Goal: Transaction & Acquisition: Purchase product/service

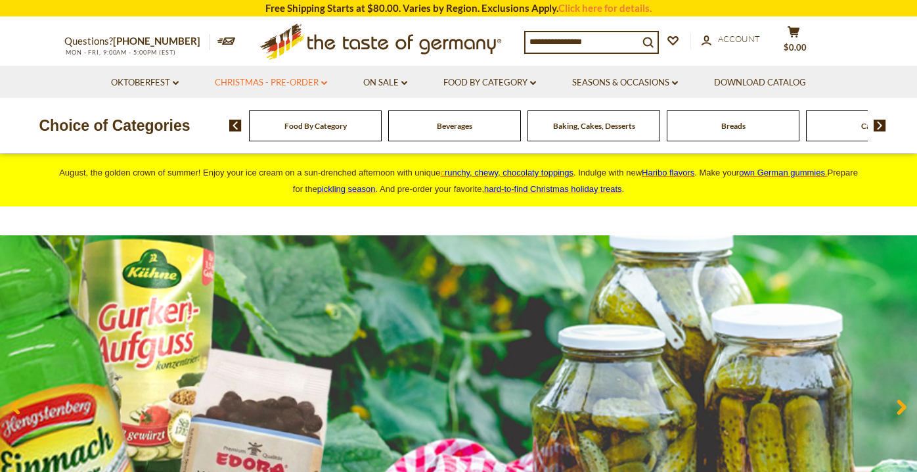
click at [288, 85] on link "Christmas - PRE-ORDER dropdown_arrow" at bounding box center [271, 83] width 112 height 14
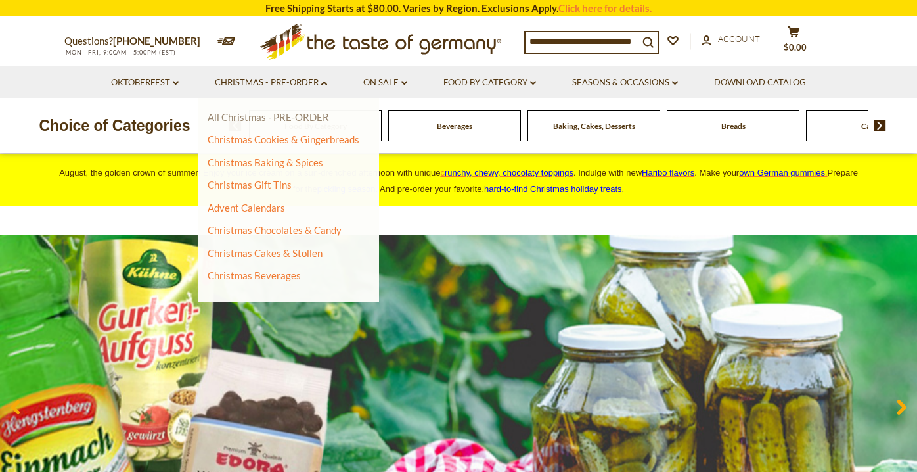
click at [273, 121] on link "All Christmas - PRE-ORDER" at bounding box center [269, 117] width 122 height 12
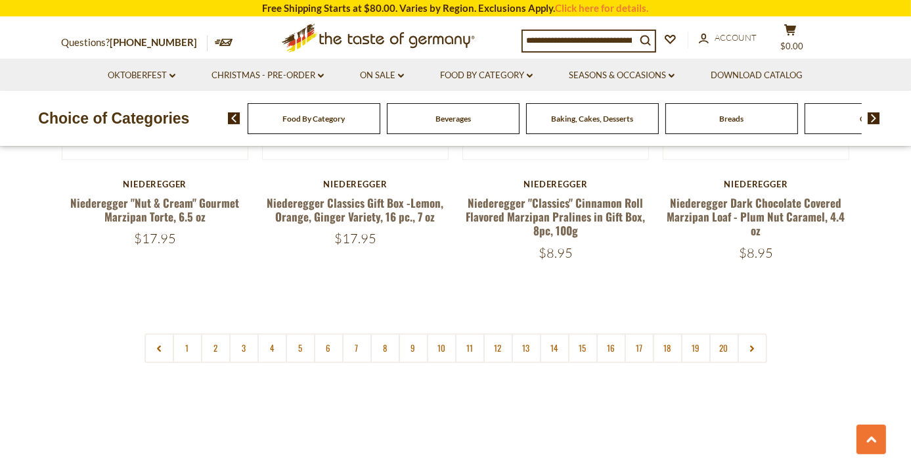
scroll to position [3186, 0]
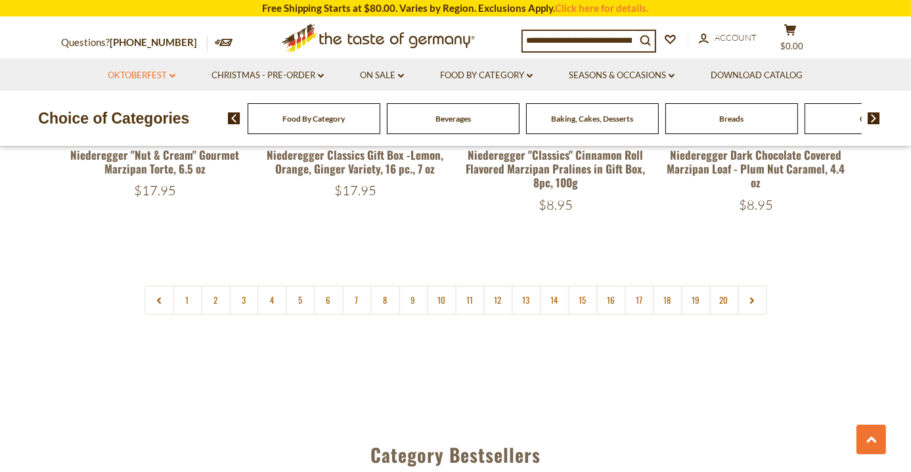
click at [159, 76] on link "Oktoberfest dropdown_arrow" at bounding box center [142, 75] width 68 height 14
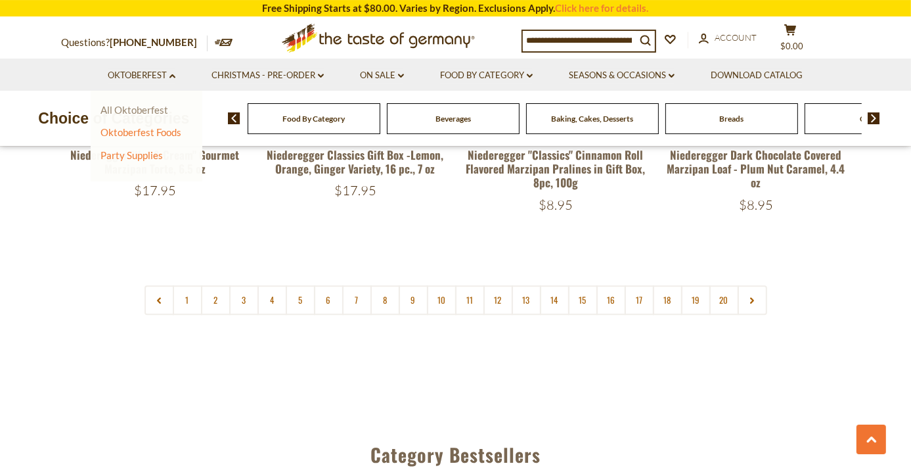
click at [148, 109] on link "All Oktoberfest" at bounding box center [135, 110] width 68 height 12
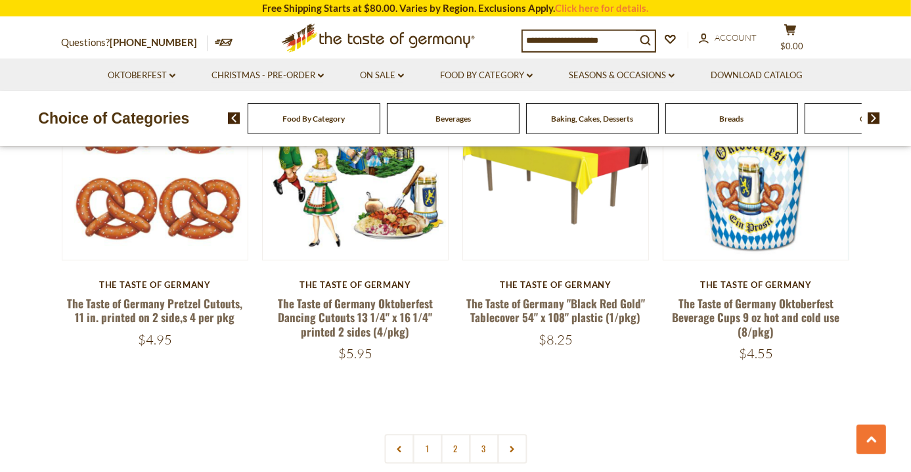
scroll to position [3228, 0]
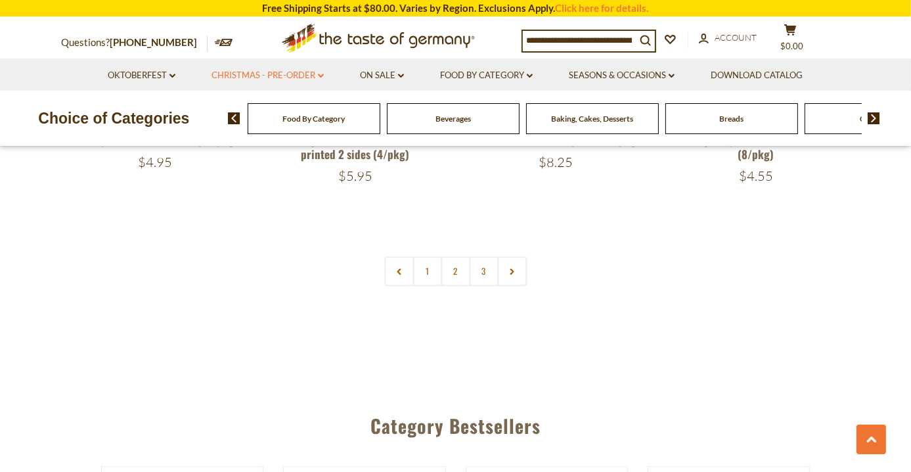
click at [274, 78] on link "Christmas - PRE-ORDER dropdown_arrow" at bounding box center [268, 75] width 112 height 14
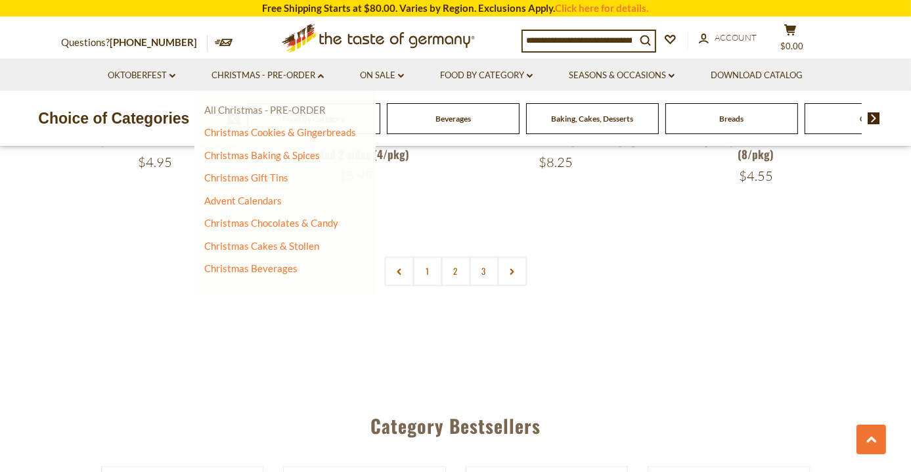
click at [264, 114] on link "All Christmas - PRE-ORDER" at bounding box center [265, 110] width 122 height 12
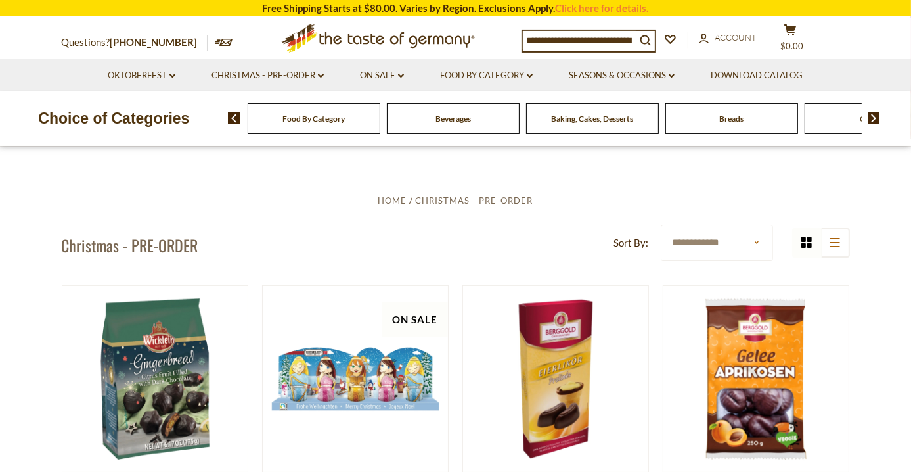
scroll to position [244, 0]
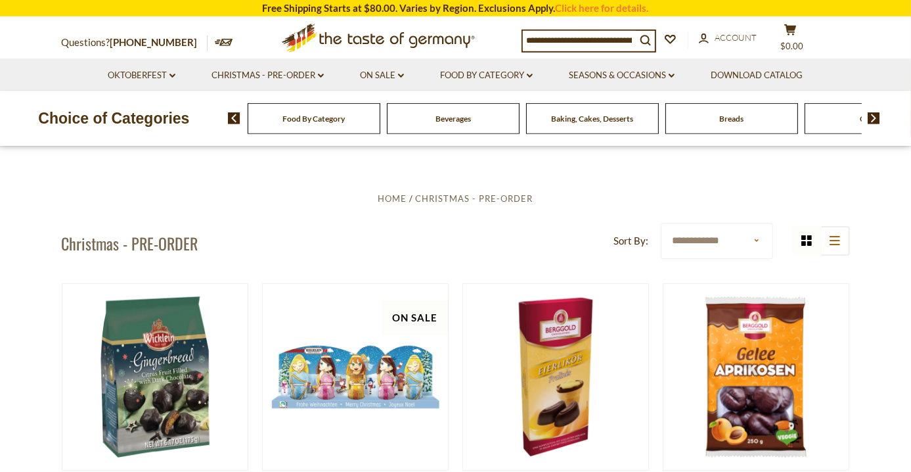
click at [661, 223] on select "**********" at bounding box center [717, 241] width 112 height 36
click at [744, 191] on ul "Home Christmas - PRE-ORDER" at bounding box center [456, 198] width 788 height 16
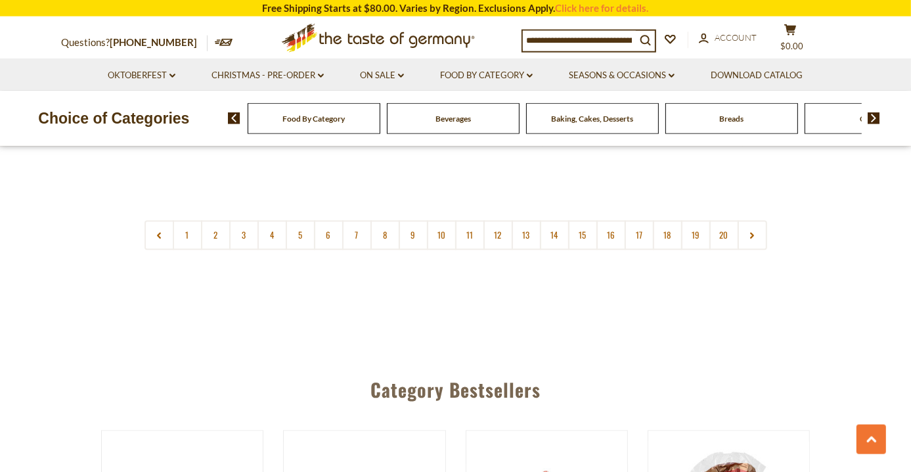
scroll to position [3288, 0]
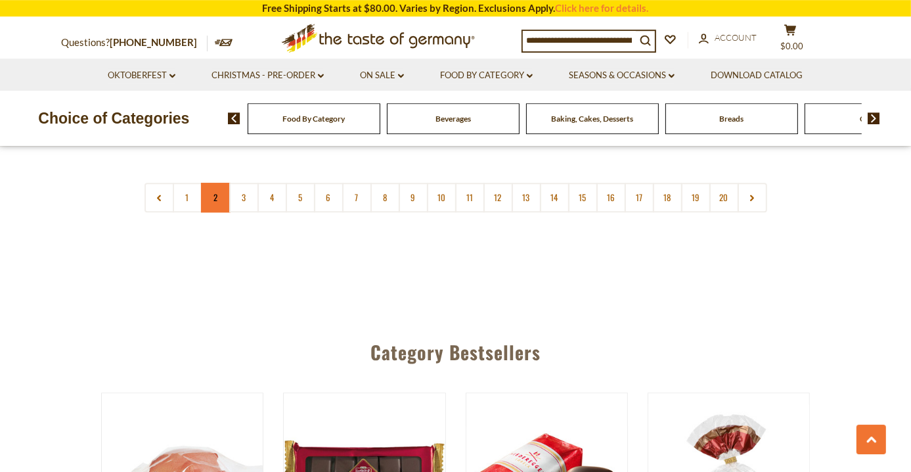
click at [214, 185] on link "2" at bounding box center [216, 198] width 30 height 30
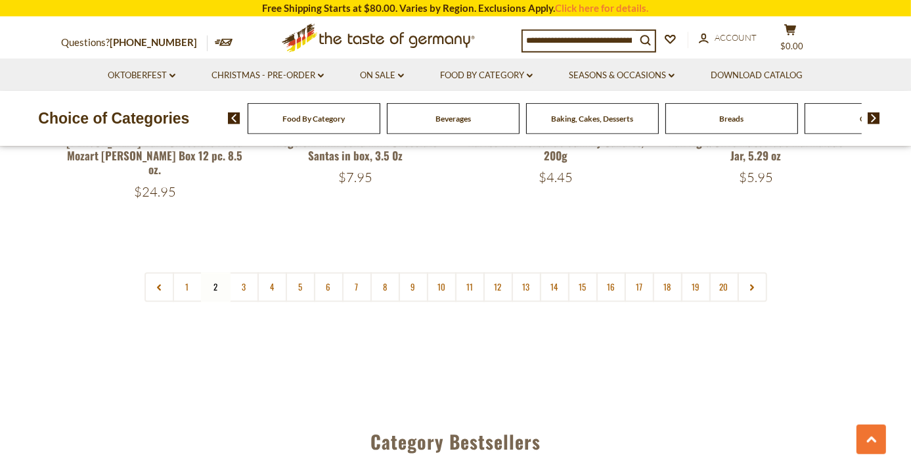
scroll to position [3199, 0]
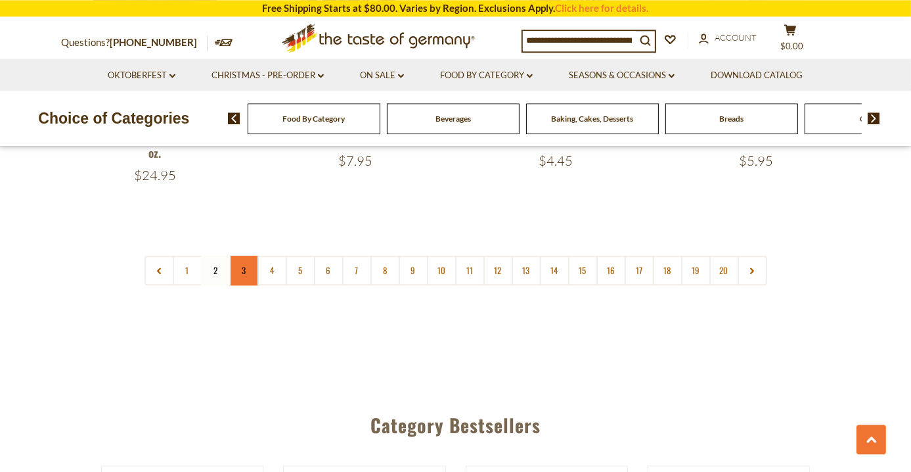
click at [245, 256] on link "3" at bounding box center [244, 271] width 30 height 30
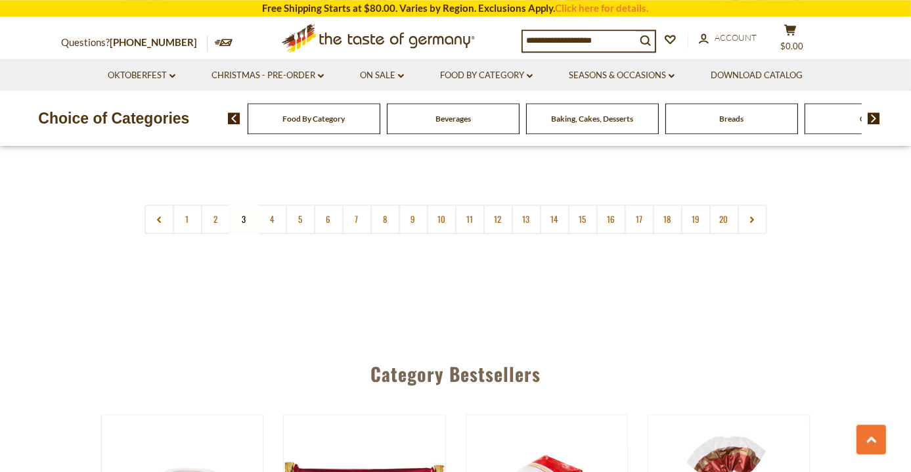
scroll to position [3254, 0]
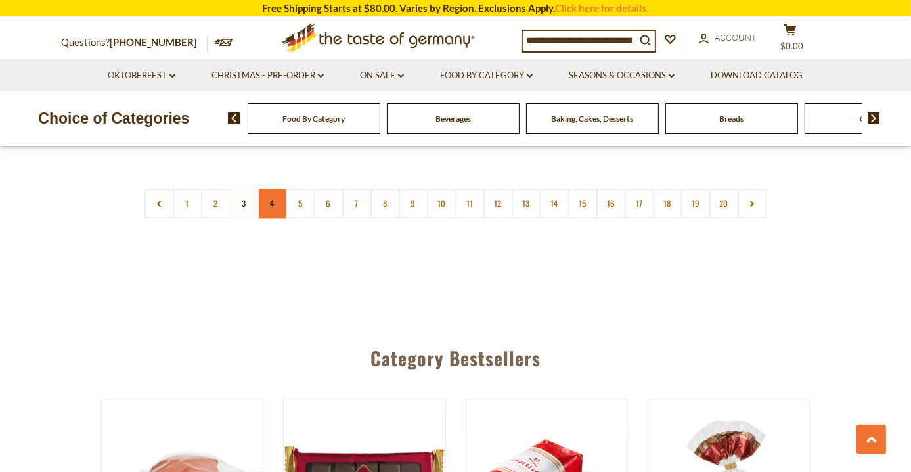
click at [271, 190] on link "4" at bounding box center [273, 204] width 30 height 30
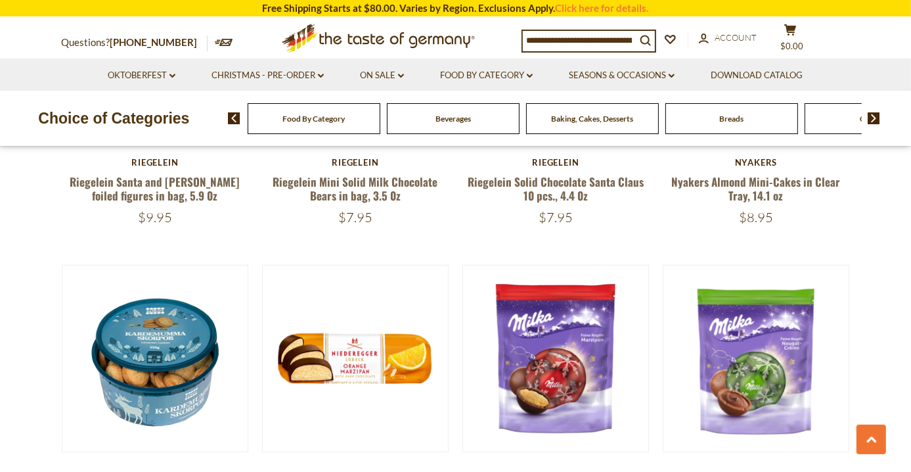
scroll to position [467, 0]
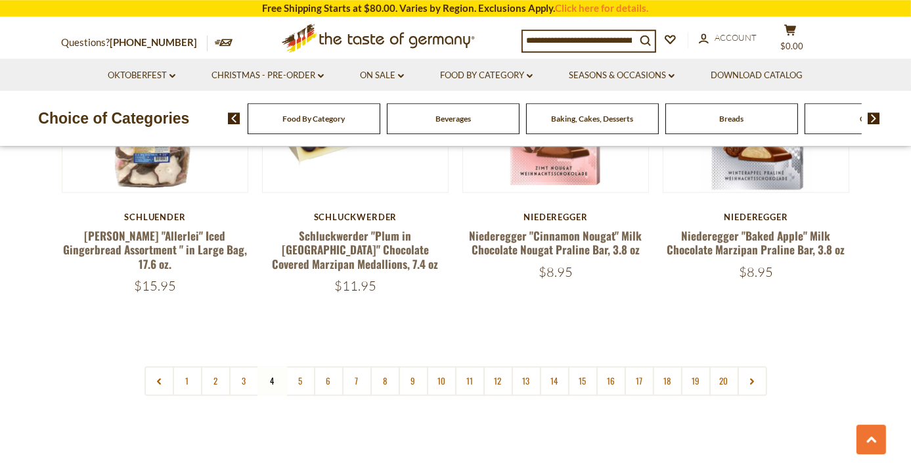
scroll to position [3068, 0]
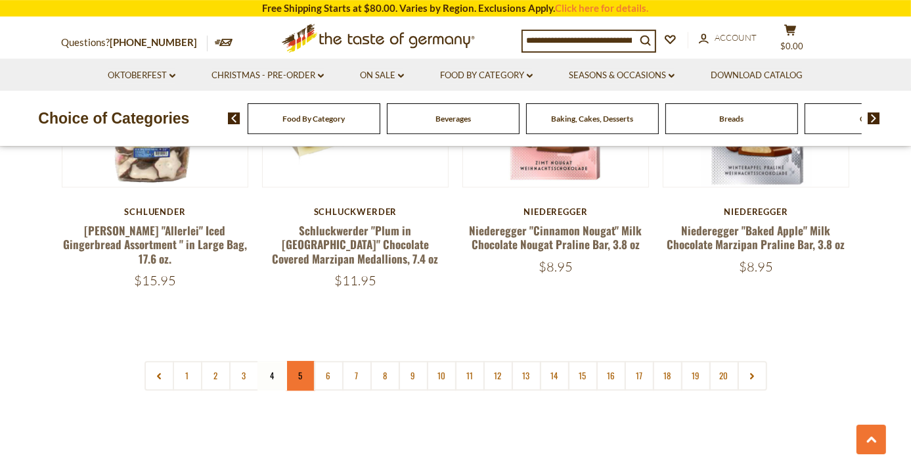
click at [296, 365] on link "5" at bounding box center [301, 376] width 30 height 30
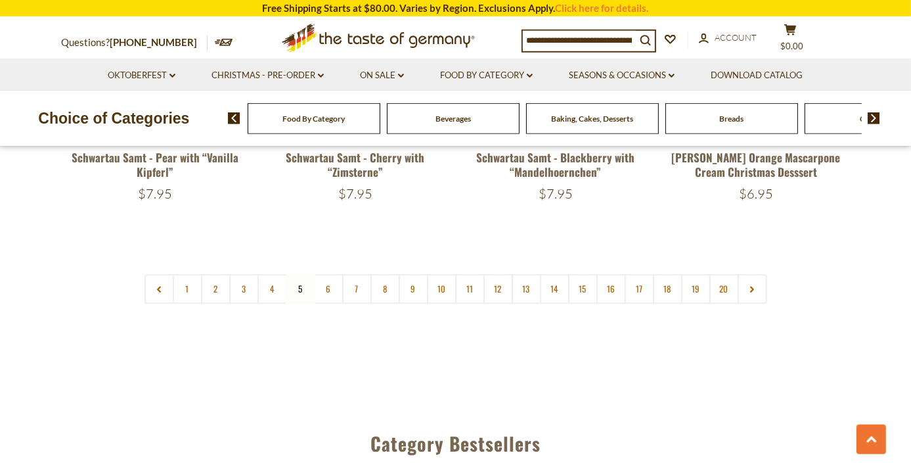
scroll to position [3214, 0]
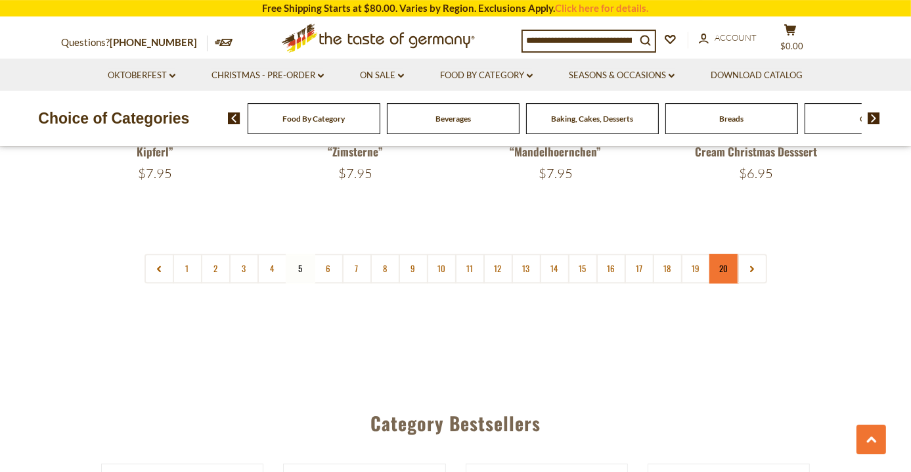
click at [723, 254] on link "20" at bounding box center [725, 269] width 30 height 30
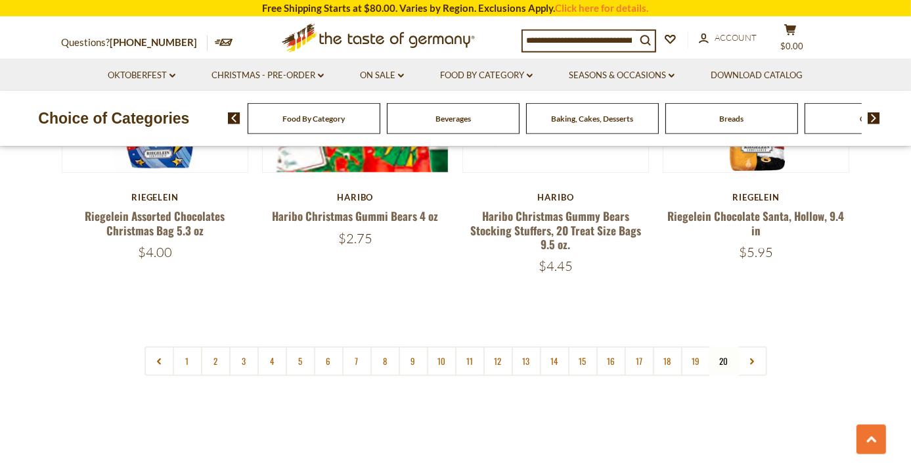
scroll to position [536, 0]
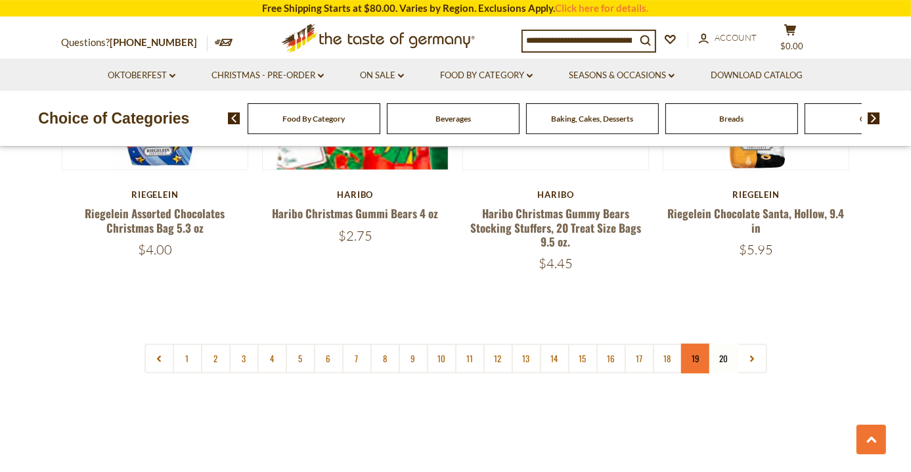
click at [693, 359] on link "19" at bounding box center [696, 359] width 30 height 30
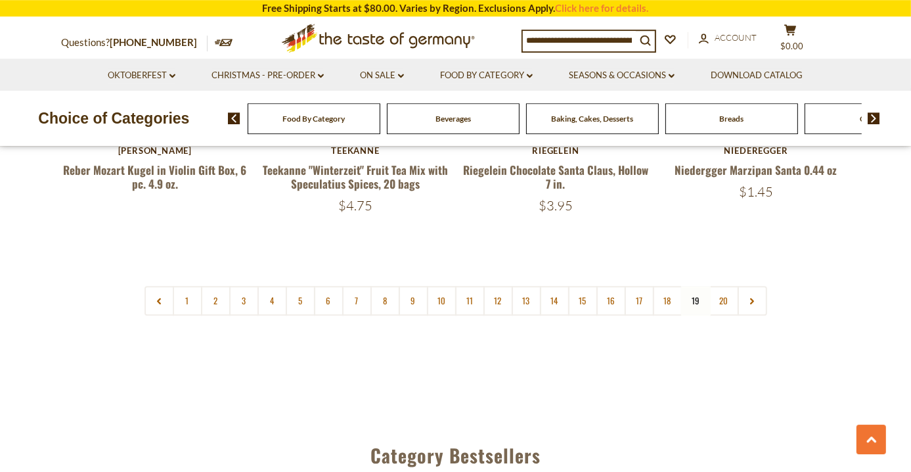
scroll to position [3217, 0]
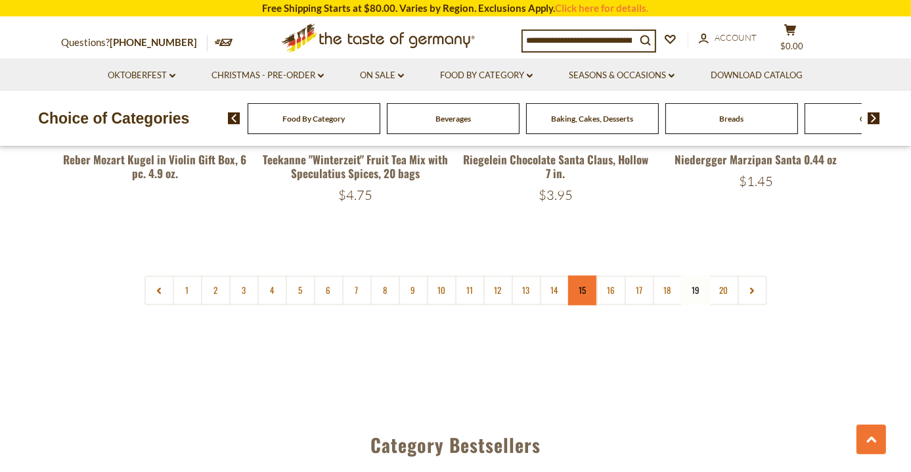
click at [585, 275] on link "15" at bounding box center [583, 290] width 30 height 30
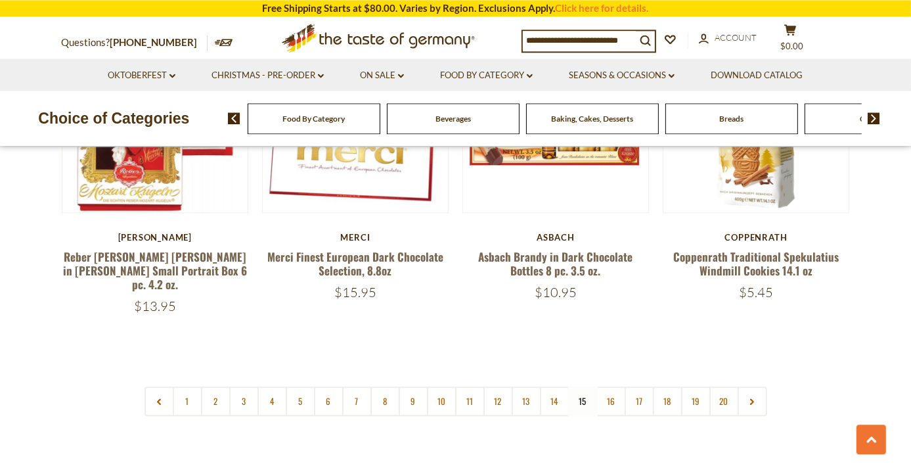
scroll to position [3119, 0]
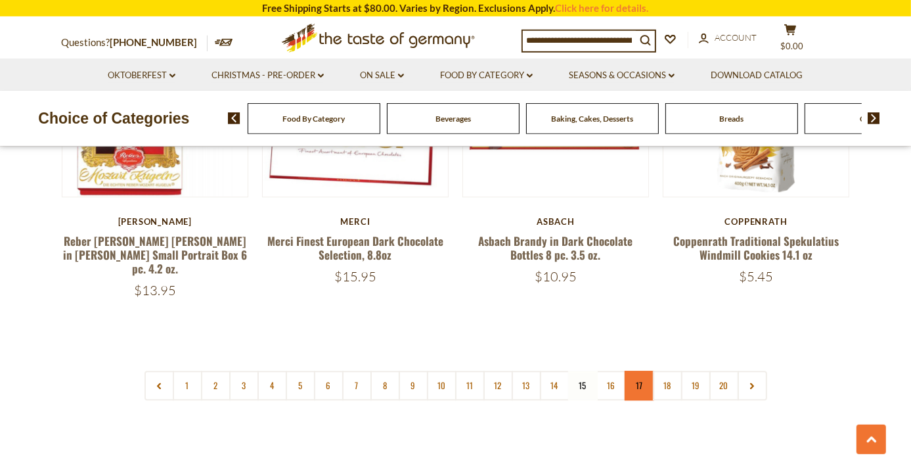
click at [640, 371] on link "17" at bounding box center [640, 386] width 30 height 30
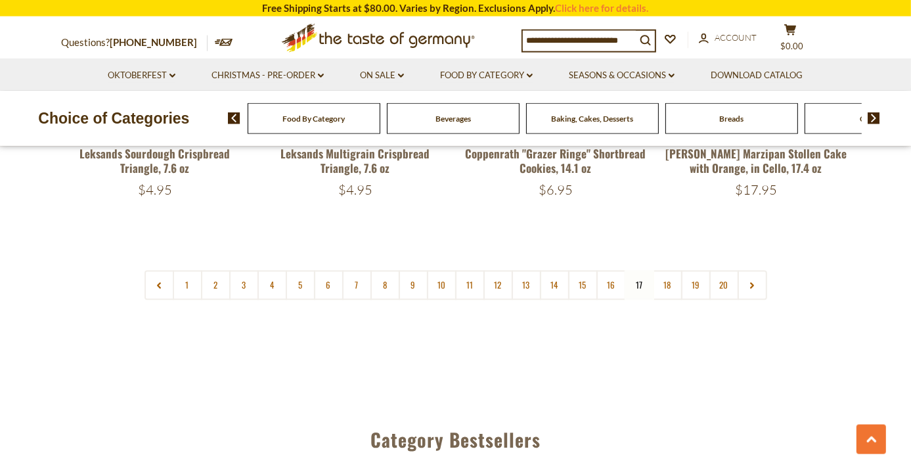
scroll to position [3094, 0]
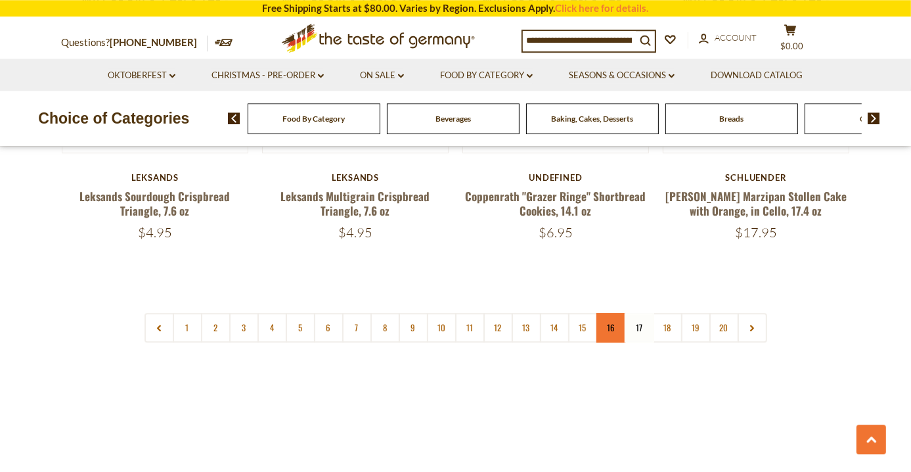
click at [610, 331] on link "16" at bounding box center [612, 328] width 30 height 30
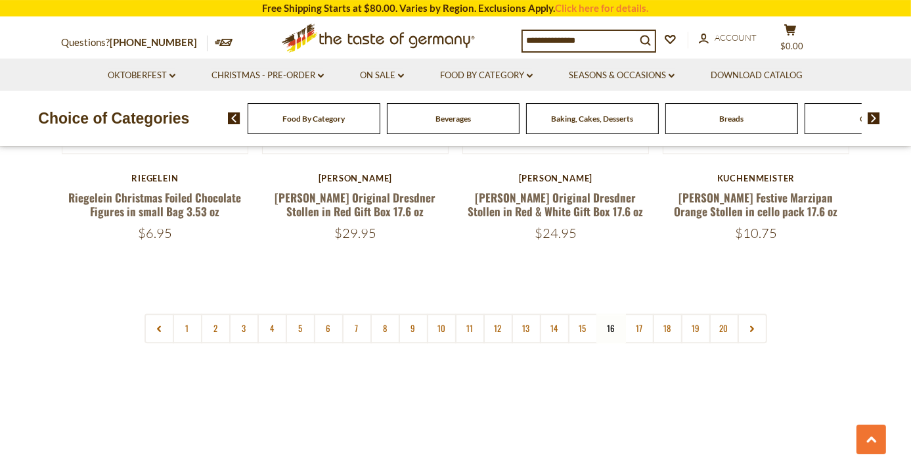
scroll to position [3111, 0]
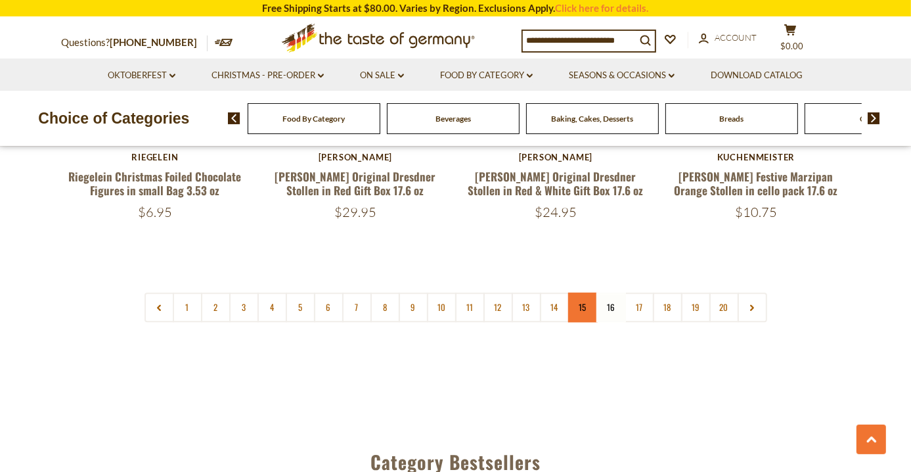
click at [592, 292] on link "15" at bounding box center [583, 307] width 30 height 30
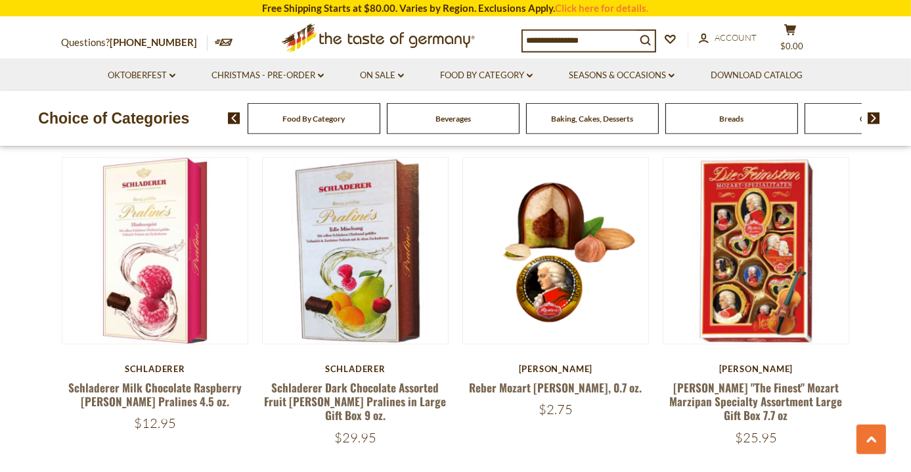
scroll to position [1039, 0]
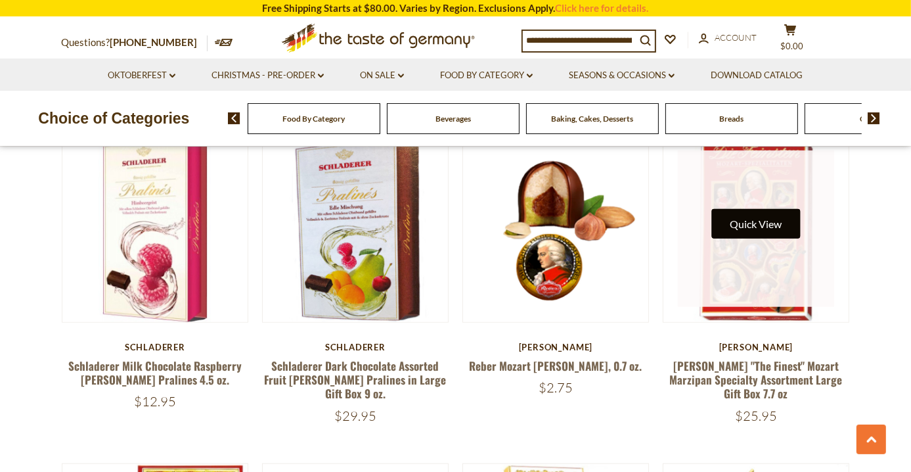
click at [758, 226] on button "Quick View" at bounding box center [756, 224] width 89 height 30
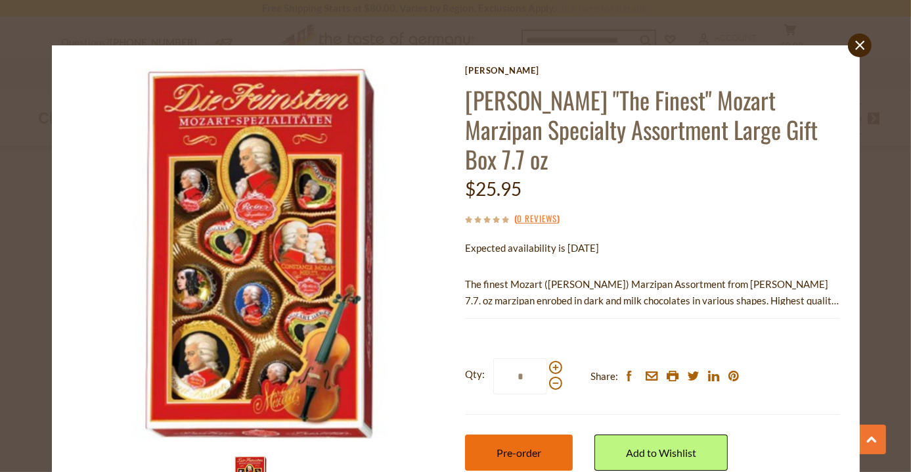
click at [547, 434] on button "Pre-order" at bounding box center [519, 452] width 108 height 36
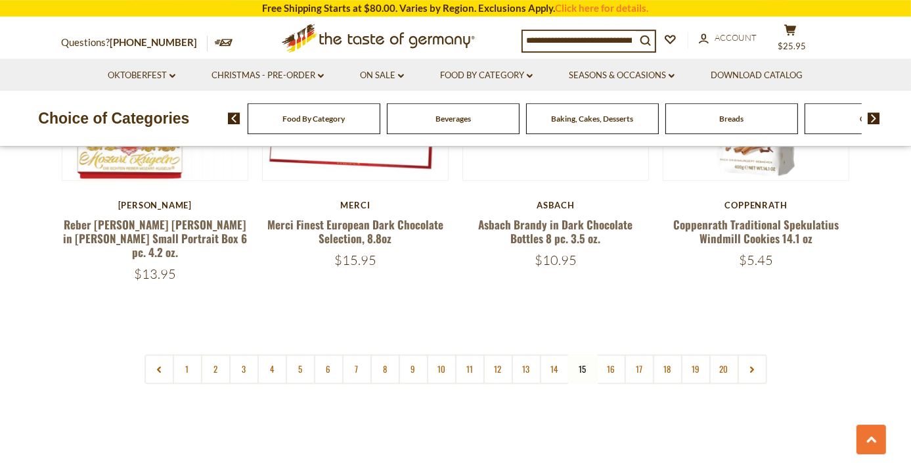
scroll to position [3189, 0]
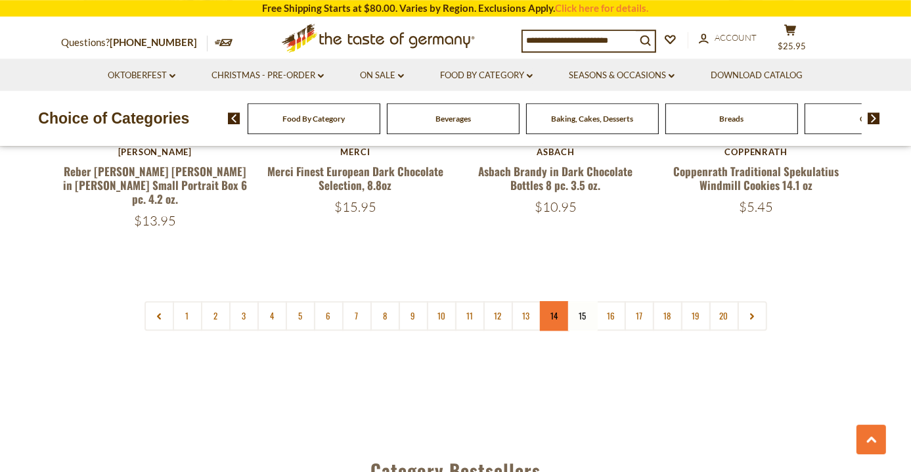
click at [551, 301] on link "14" at bounding box center [555, 316] width 30 height 30
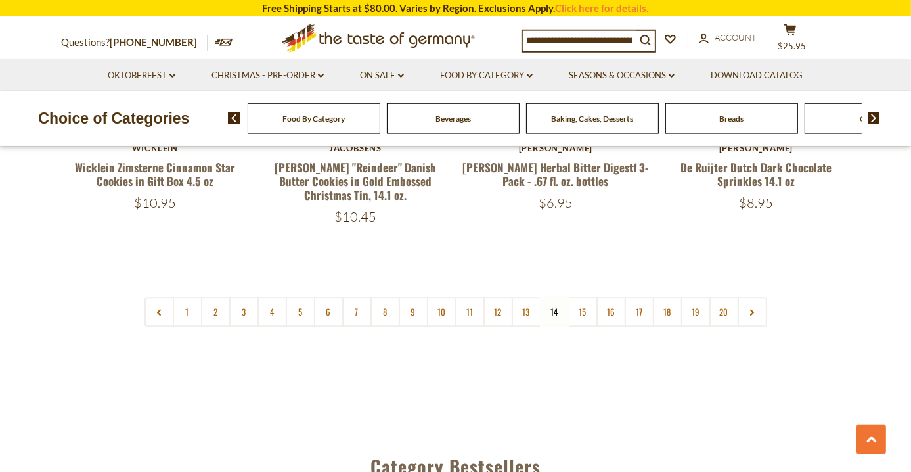
scroll to position [3181, 0]
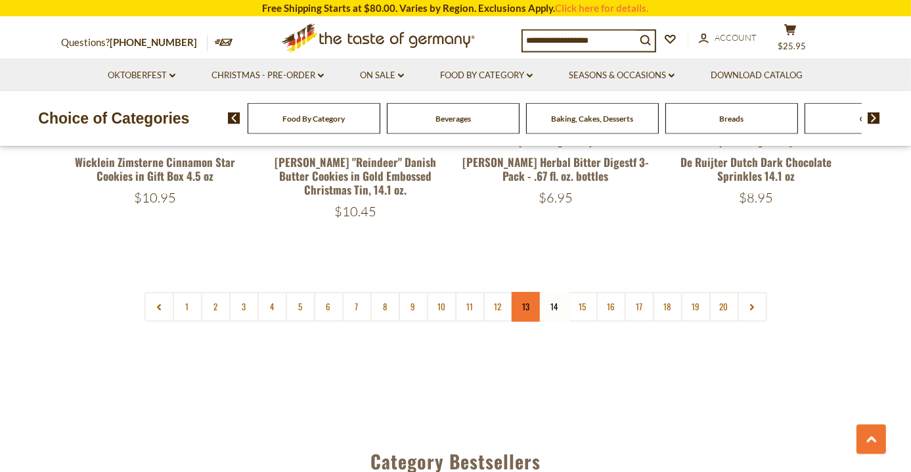
click at [530, 292] on link "13" at bounding box center [527, 307] width 30 height 30
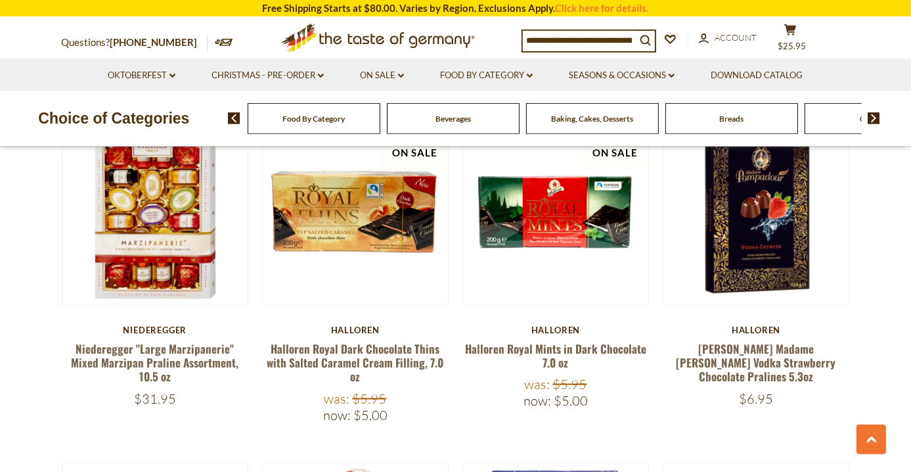
scroll to position [1703, 0]
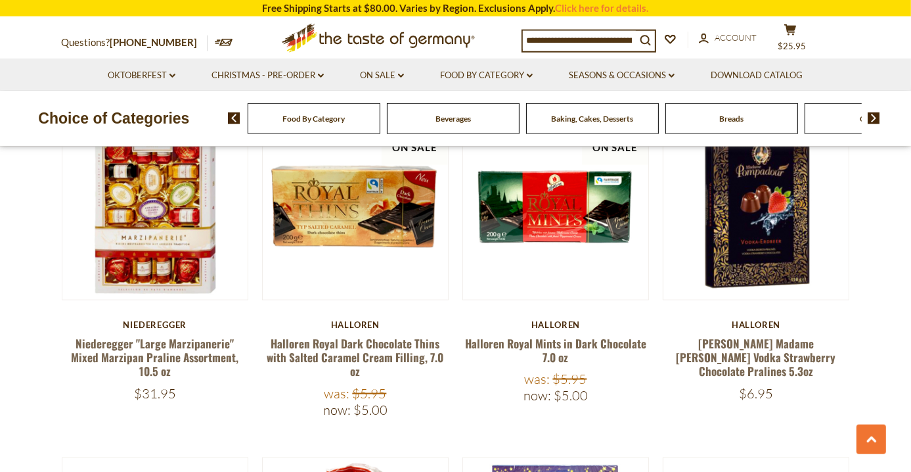
drag, startPoint x: 172, startPoint y: 184, endPoint x: 191, endPoint y: 290, distance: 107.5
click at [191, 290] on article "Quick View Niederegger Niederegger "Large Marzipanerie" Mixed Marzipan Praline …" at bounding box center [155, 257] width 187 height 288
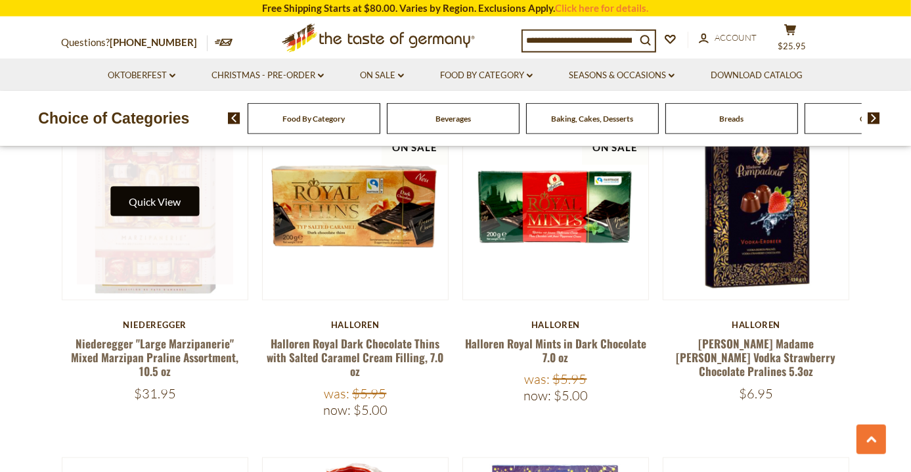
click at [164, 191] on button "Quick View" at bounding box center [154, 202] width 89 height 30
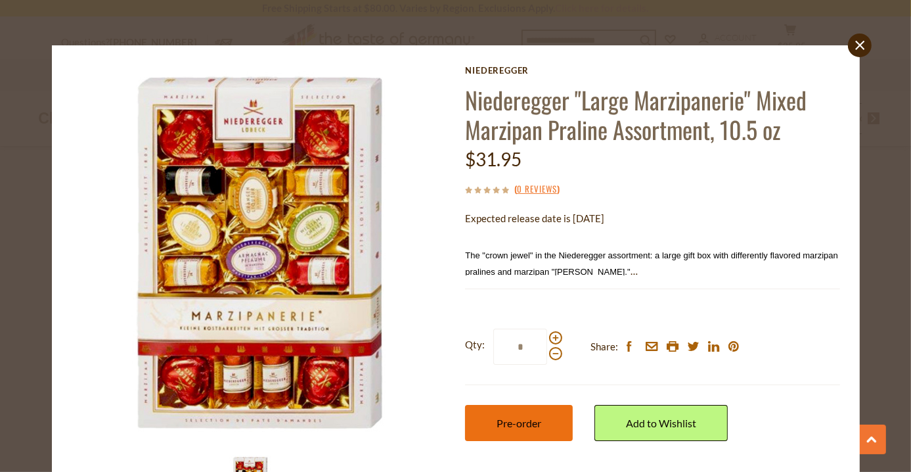
click at [516, 428] on span "Pre-order" at bounding box center [519, 423] width 45 height 12
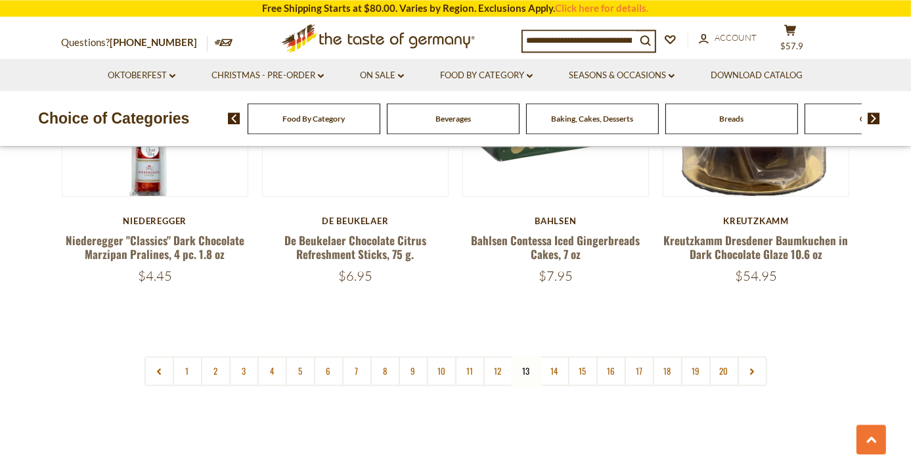
scroll to position [3210, 0]
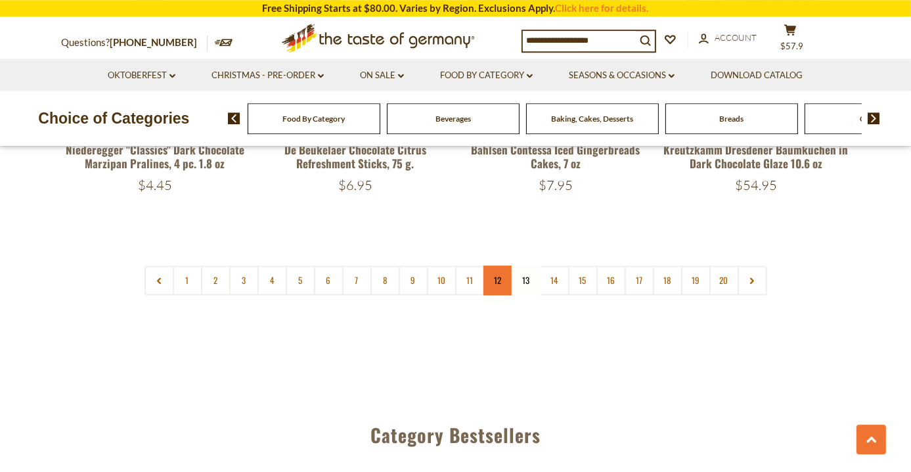
click at [501, 265] on link "12" at bounding box center [499, 280] width 30 height 30
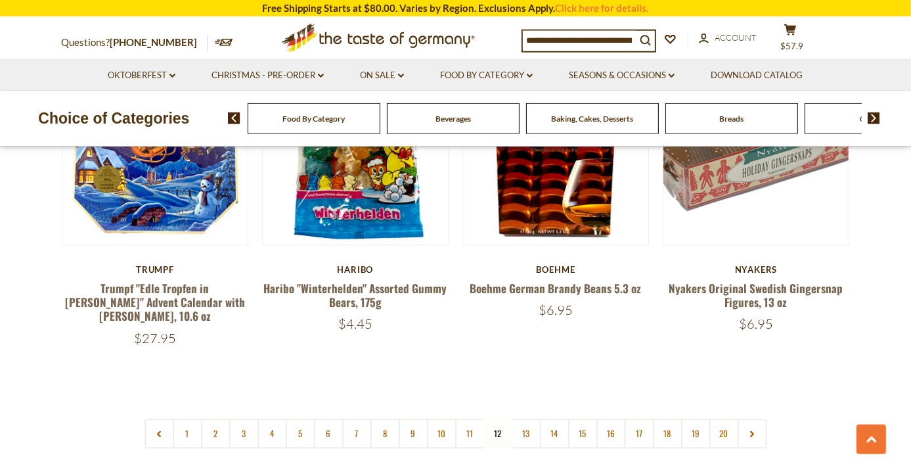
scroll to position [3046, 0]
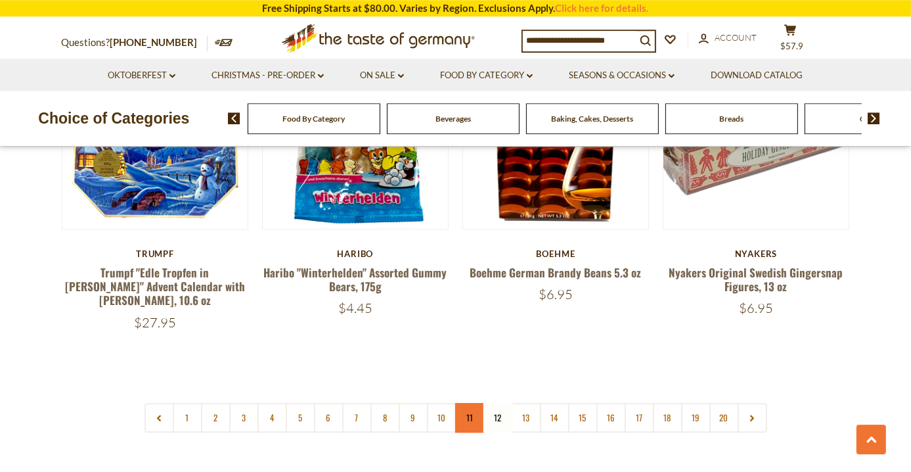
click at [467, 403] on link "11" at bounding box center [470, 418] width 30 height 30
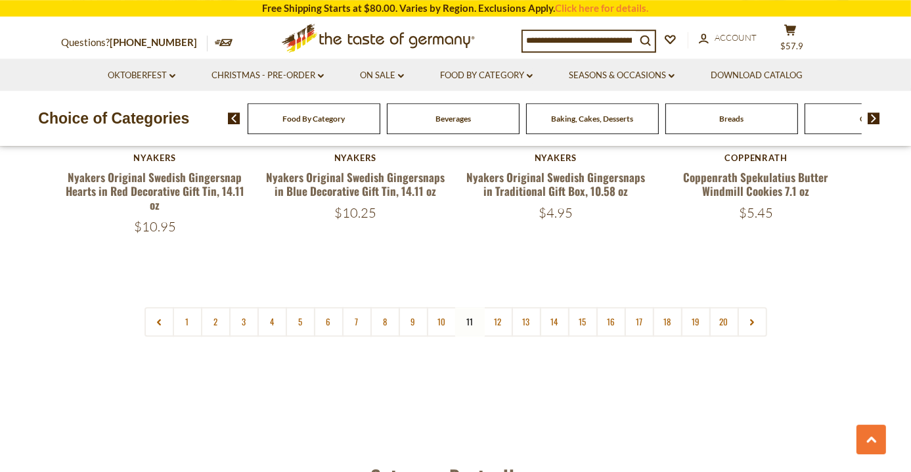
scroll to position [3236, 0]
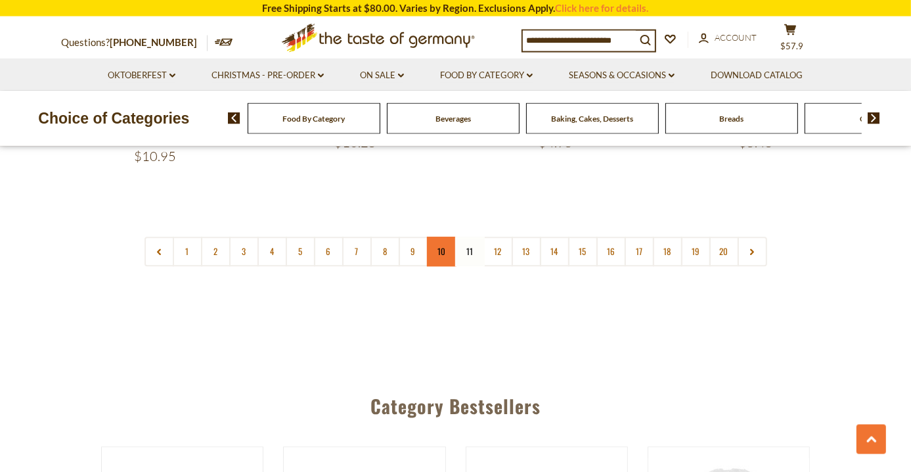
click at [445, 244] on link "10" at bounding box center [442, 252] width 30 height 30
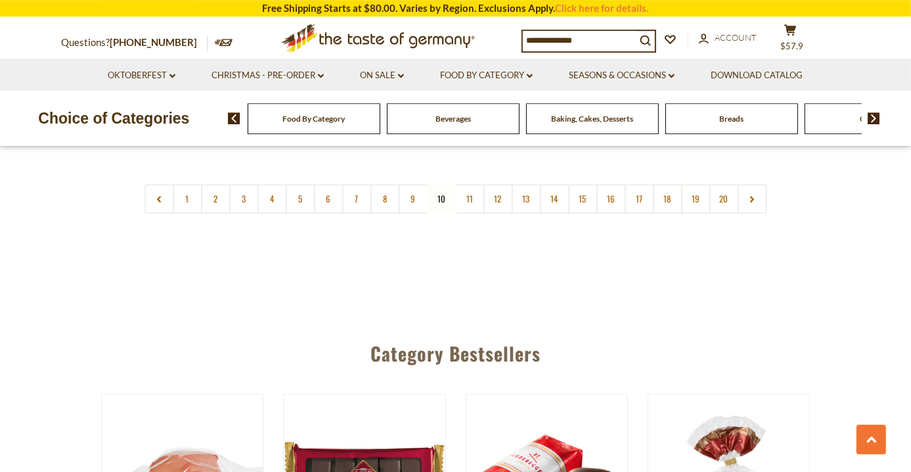
scroll to position [3297, 0]
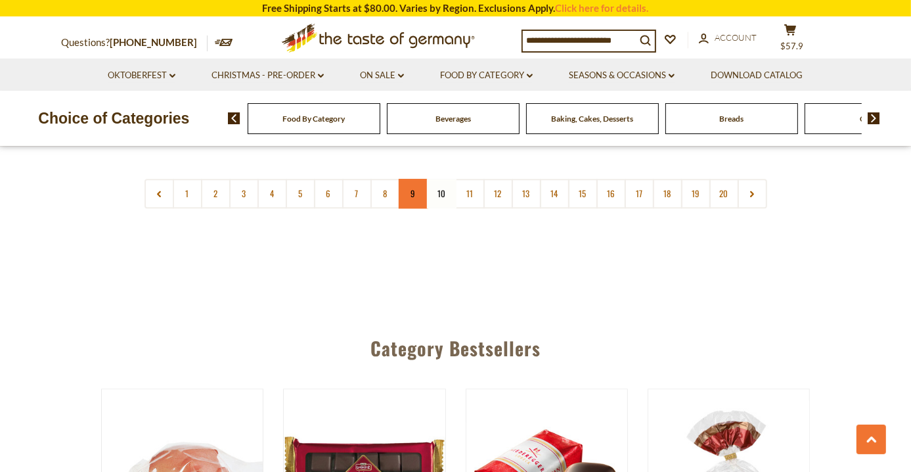
click at [417, 179] on link "9" at bounding box center [414, 194] width 30 height 30
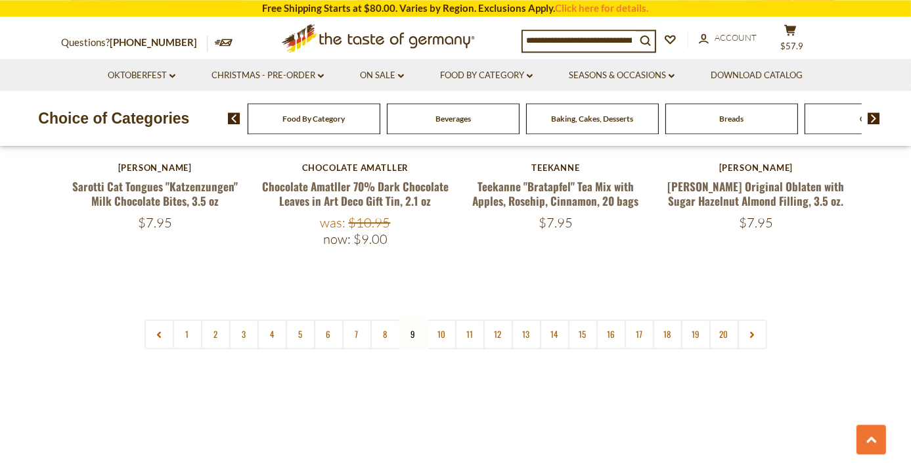
scroll to position [3180, 0]
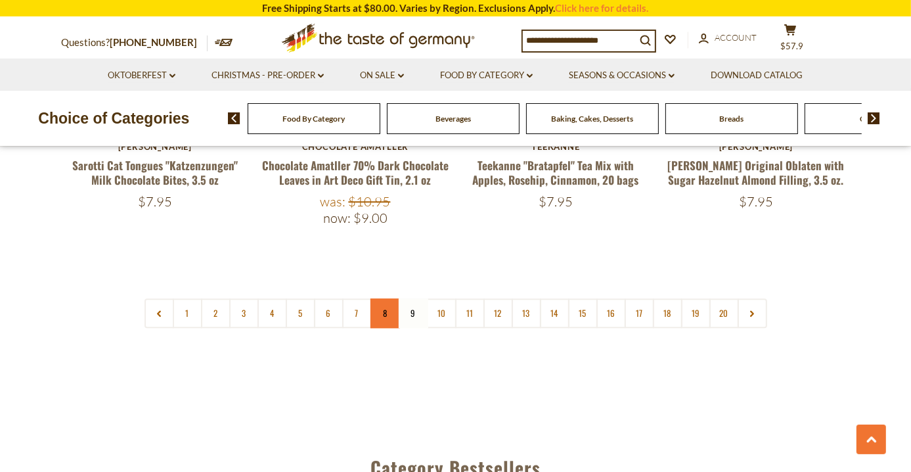
click at [388, 298] on link "8" at bounding box center [386, 313] width 30 height 30
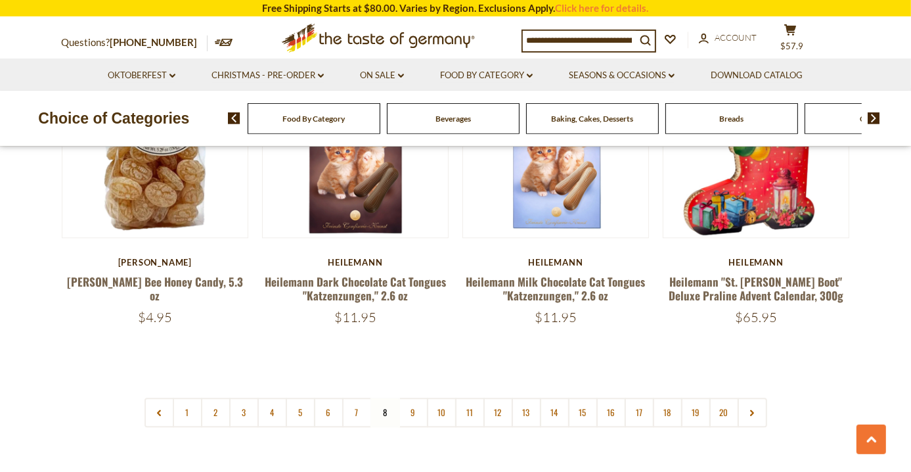
scroll to position [3062, 0]
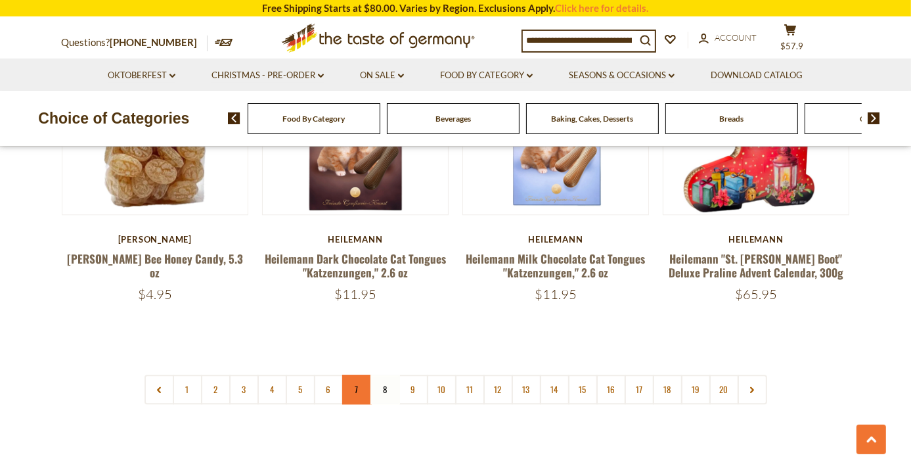
click at [355, 375] on link "7" at bounding box center [357, 390] width 30 height 30
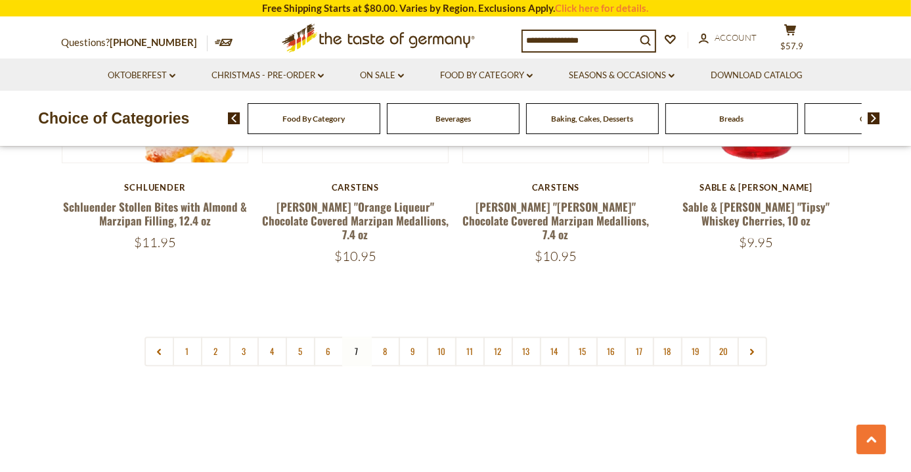
scroll to position [3101, 0]
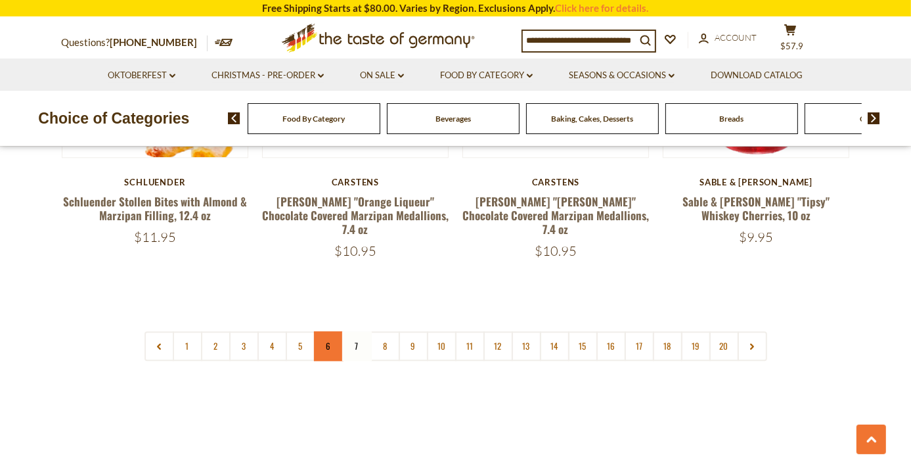
click at [328, 331] on link "6" at bounding box center [329, 346] width 30 height 30
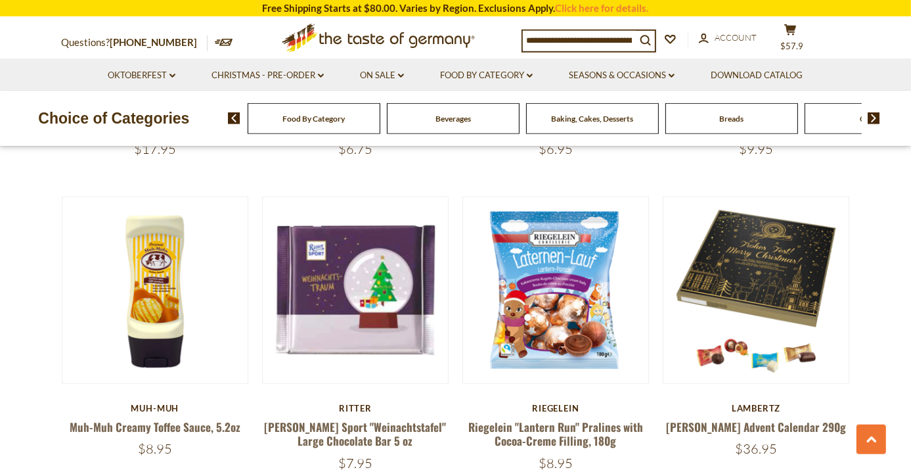
scroll to position [986, 0]
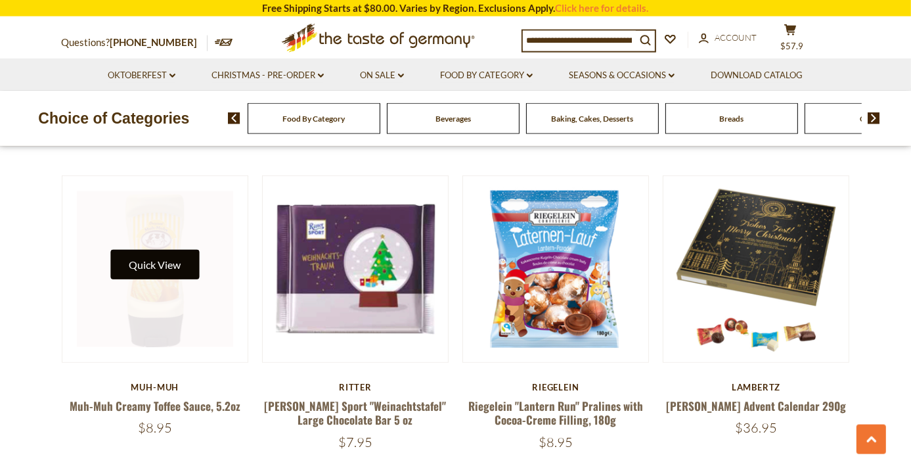
click at [162, 252] on button "Quick View" at bounding box center [154, 265] width 89 height 30
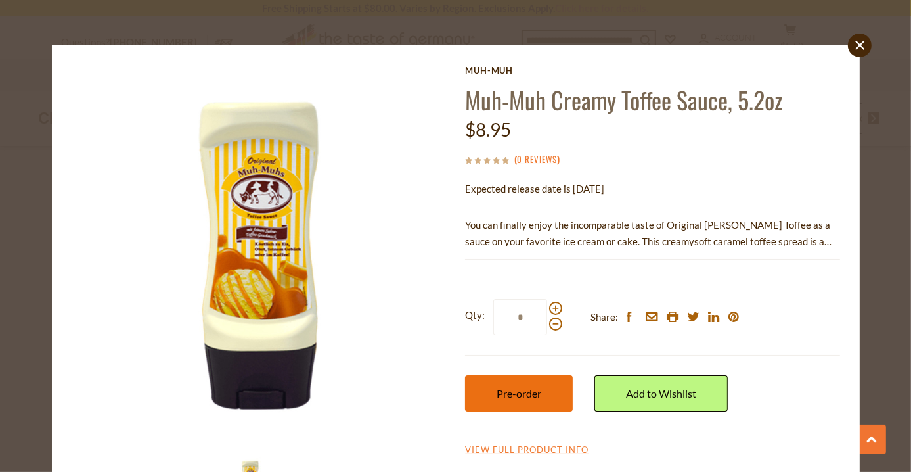
click at [520, 398] on span "Pre-order" at bounding box center [519, 393] width 45 height 12
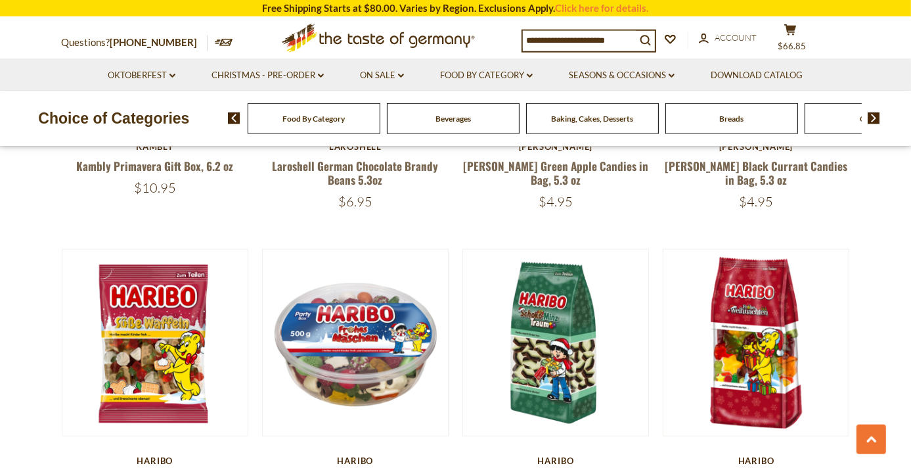
scroll to position [1082, 0]
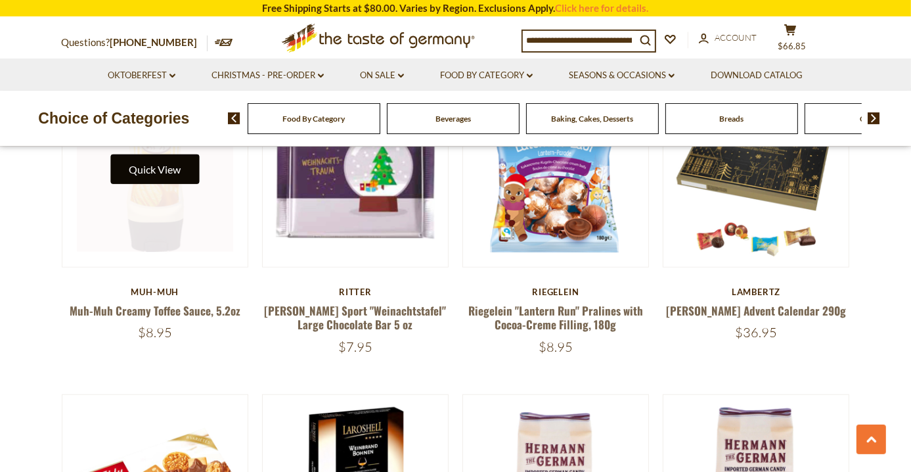
click at [170, 157] on button "Quick View" at bounding box center [154, 169] width 89 height 30
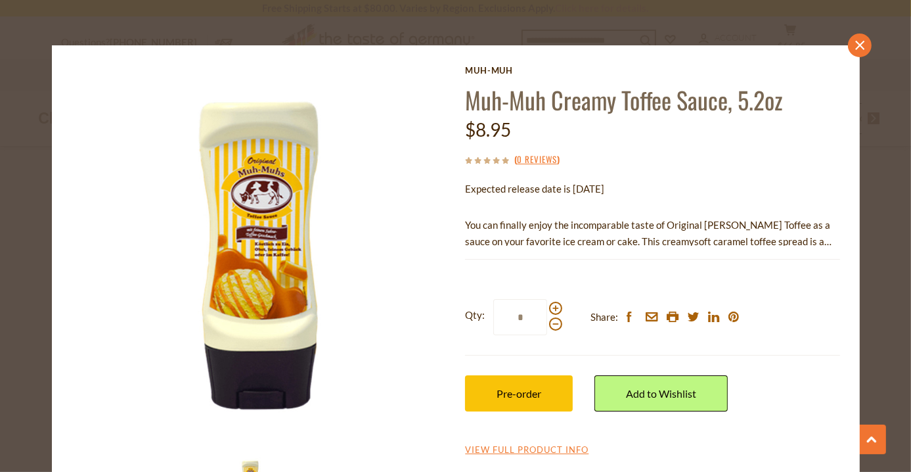
click at [861, 51] on link "close" at bounding box center [860, 46] width 24 height 24
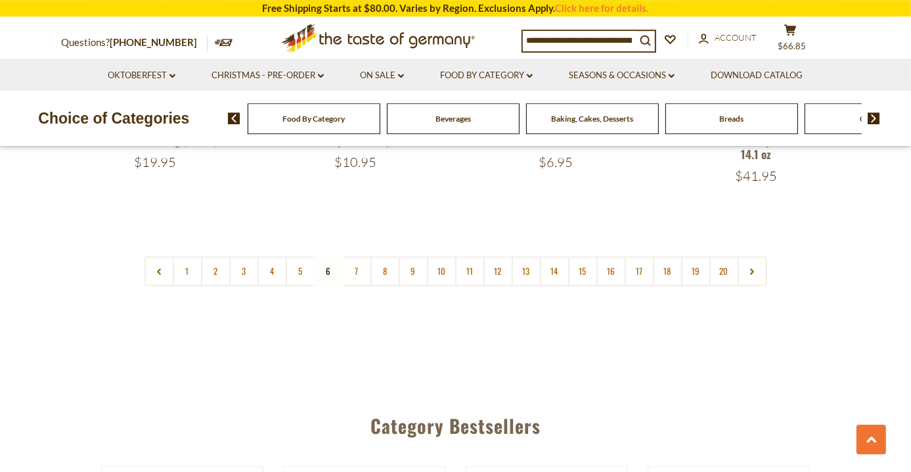
scroll to position [3182, 0]
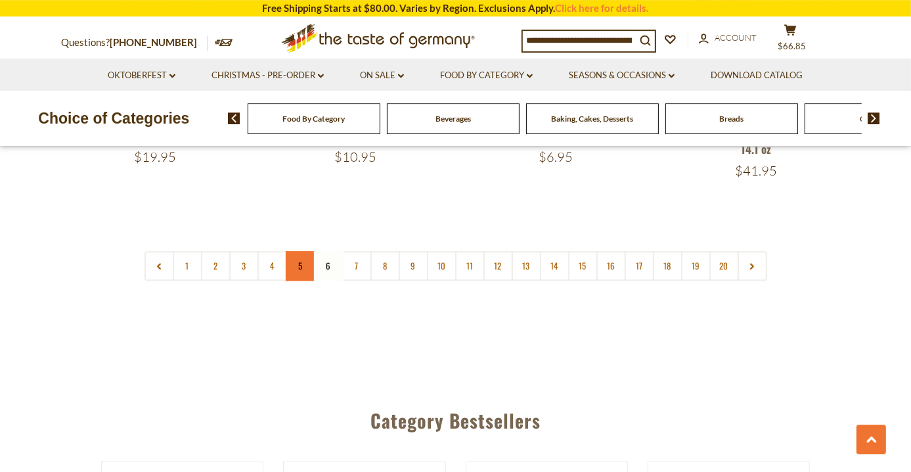
click at [298, 251] on link "5" at bounding box center [301, 266] width 30 height 30
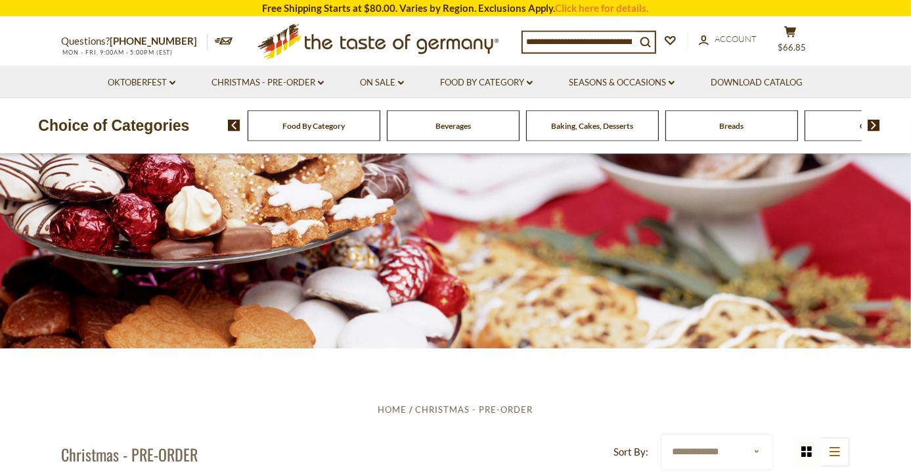
scroll to position [0, 0]
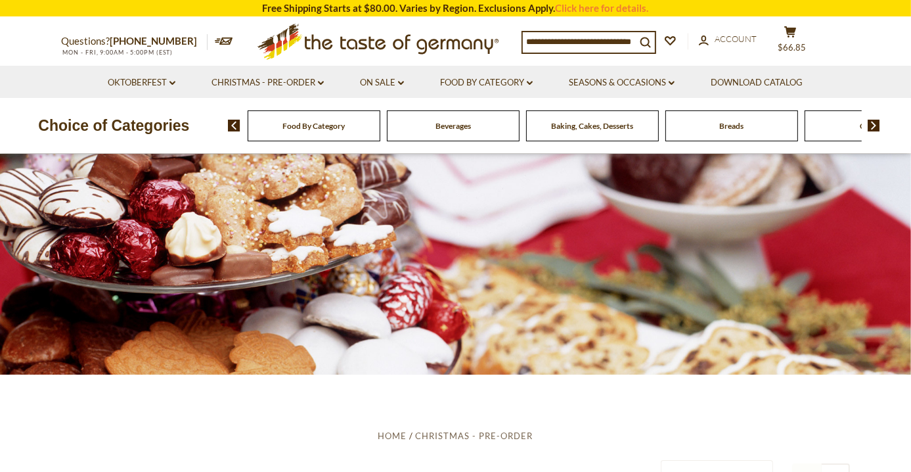
click at [553, 49] on input at bounding box center [579, 41] width 113 height 18
type input "*******"
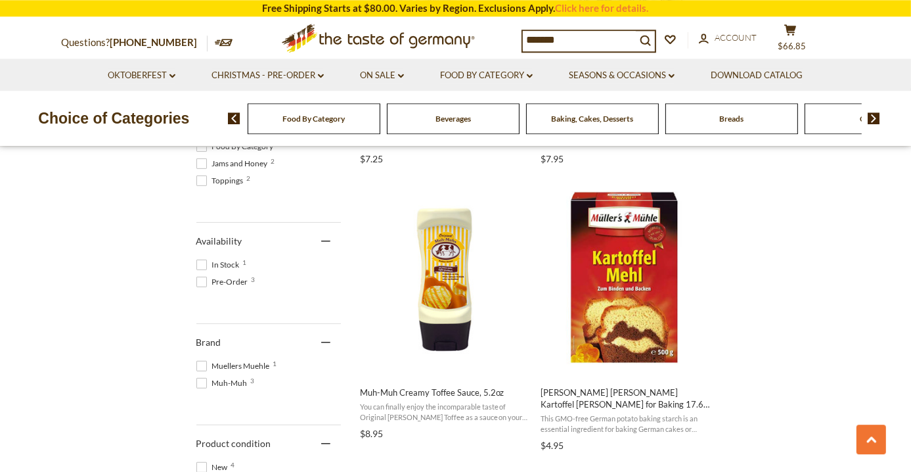
scroll to position [517, 0]
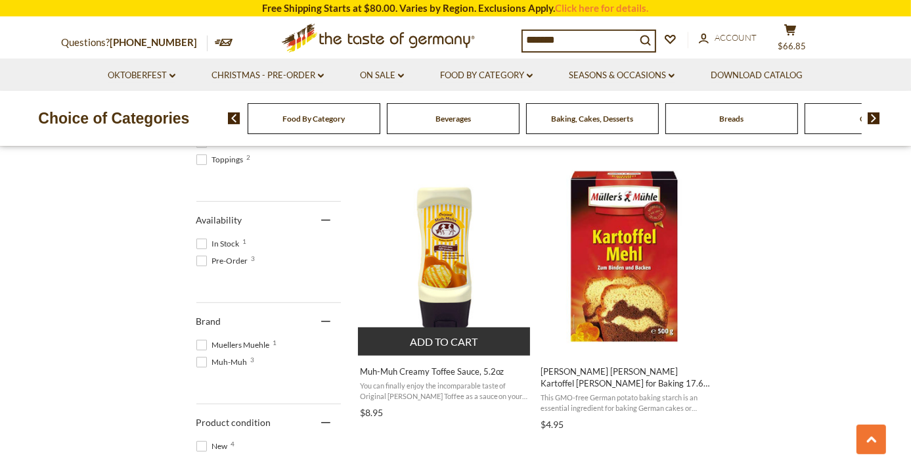
click at [453, 266] on img "Muh-Muh Creamy Toffee Sauce, 5.2oz" at bounding box center [445, 257] width 174 height 174
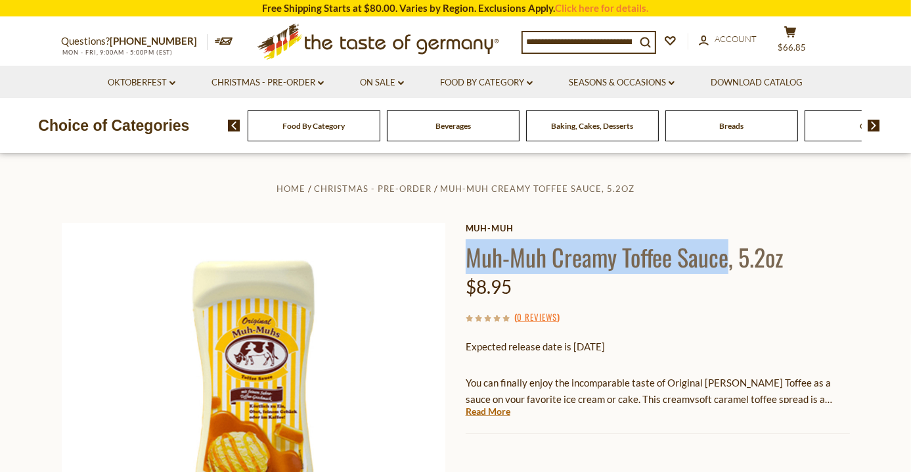
drag, startPoint x: 729, startPoint y: 262, endPoint x: 468, endPoint y: 265, distance: 261.5
click at [468, 265] on h1 "Muh-Muh Creamy Toffee Sauce, 5.2oz" at bounding box center [658, 257] width 384 height 30
click at [486, 262] on h1 "Muh-Muh Creamy Toffee Sauce, 5.2oz" at bounding box center [658, 257] width 384 height 30
